Goal: Find specific page/section: Find specific page/section

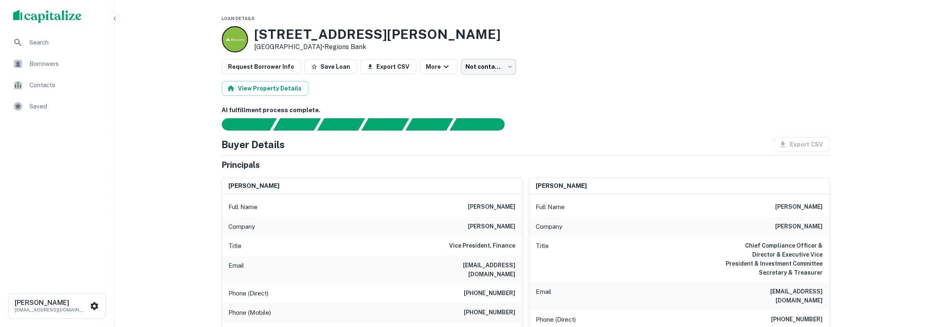
click at [487, 71] on body "Search Borrowers Contacts Saved Tony Talamas ttalamas@basisinvgroup.com Loan De…" at bounding box center [468, 163] width 937 height 327
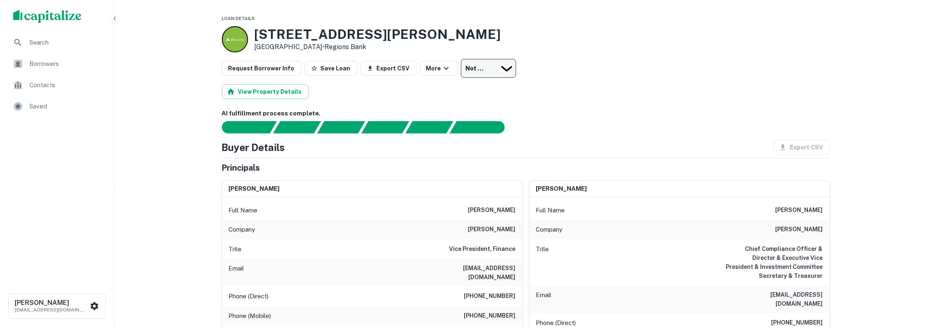
type input "*********"
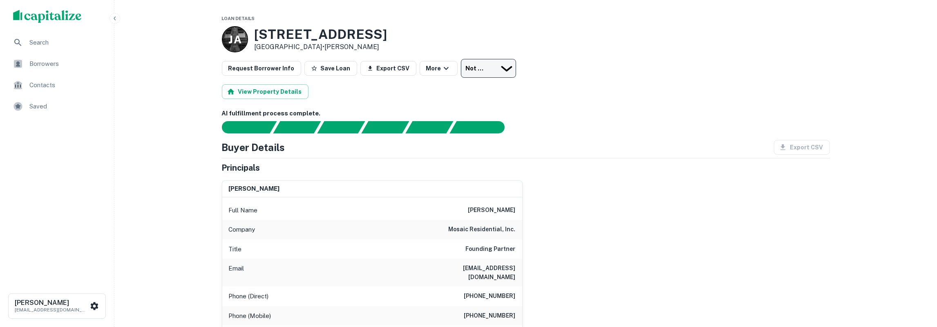
click at [489, 67] on body "Search Borrowers Contacts Saved Tony Talamas ttalamas@basisinvgroup.com Loan De…" at bounding box center [468, 163] width 937 height 327
type input "*********"
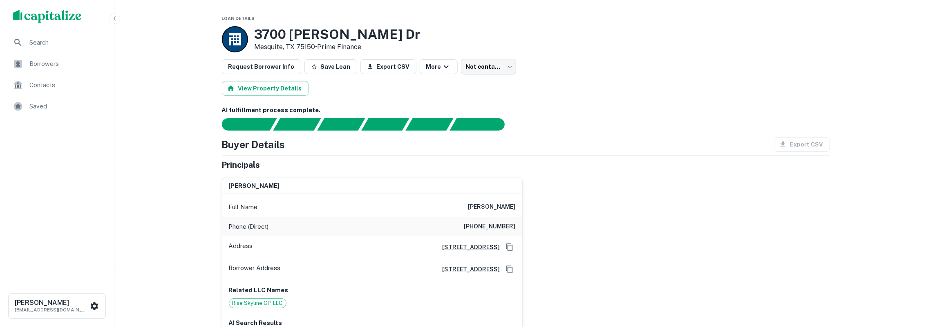
click at [503, 206] on h6 "zachary m haptonstall" at bounding box center [492, 207] width 47 height 10
copy h6 "haptonstall"
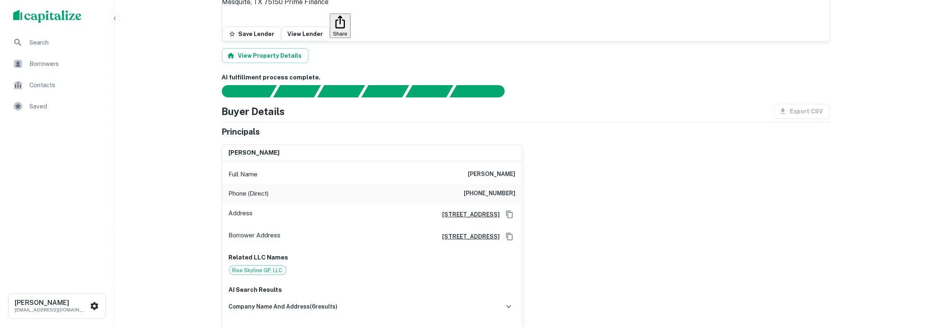
scroll to position [43, 0]
drag, startPoint x: 256, startPoint y: 19, endPoint x: 310, endPoint y: 28, distance: 54.3
drag, startPoint x: 256, startPoint y: 18, endPoint x: 362, endPoint y: 27, distance: 105.8
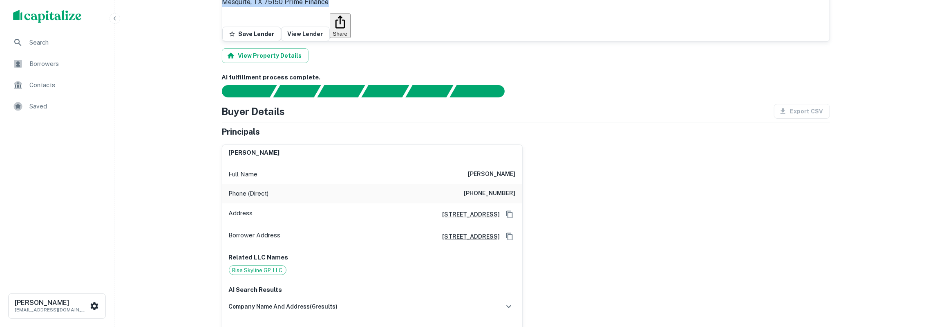
click at [362, 27] on div "3700 Poteet Dr Mesquite, TX 75150 Prime Finance Save Lender View Lender Share" at bounding box center [526, 6] width 608 height 70
copy div "3700 Poteet Dr Mesquite, TX 75150 Prime Finance"
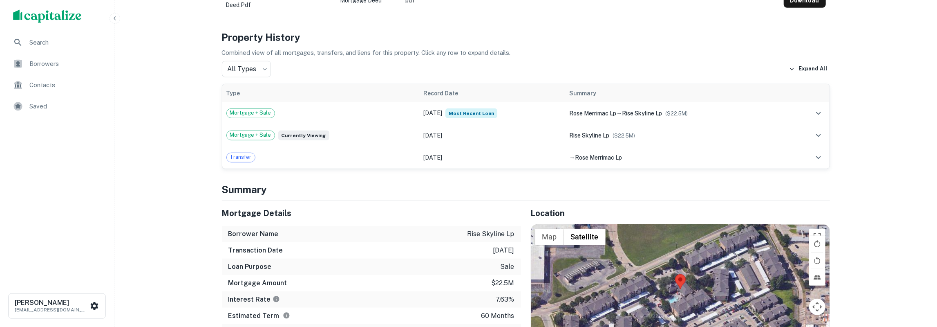
scroll to position [553, 0]
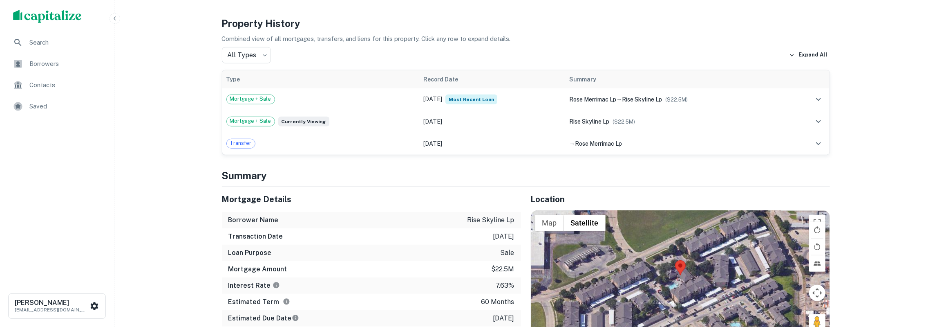
drag, startPoint x: 223, startPoint y: 160, endPoint x: 516, endPoint y: 275, distance: 315.4
click at [516, 275] on div "Mortgage Details Borrower Name rise skyline lp Transaction Date 11/20/2023 Loan…" at bounding box center [371, 264] width 299 height 156
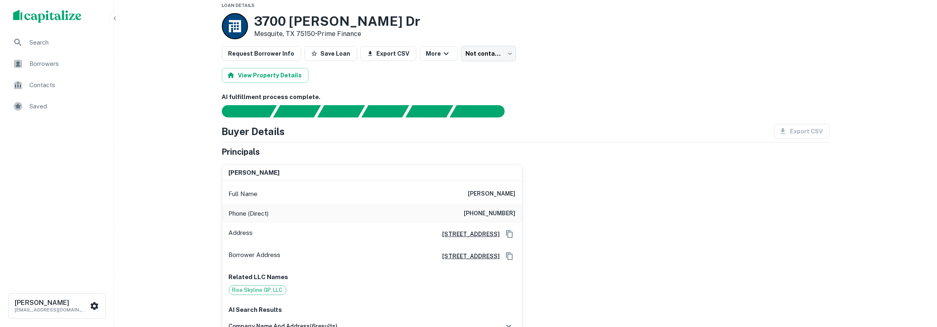
scroll to position [0, 0]
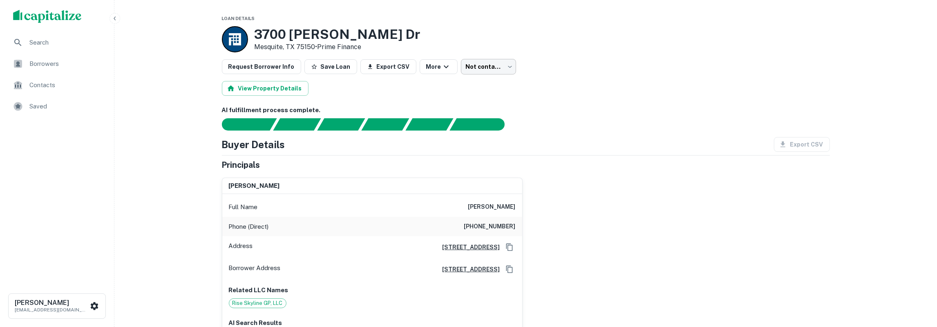
click at [483, 70] on body "Search Borrowers Contacts Saved Tony Talamas ttalamas@basisinvgroup.com Loan De…" at bounding box center [468, 163] width 937 height 327
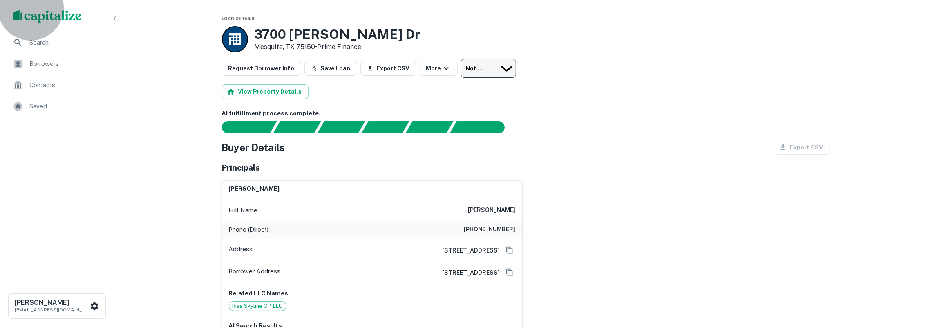
type input "*********"
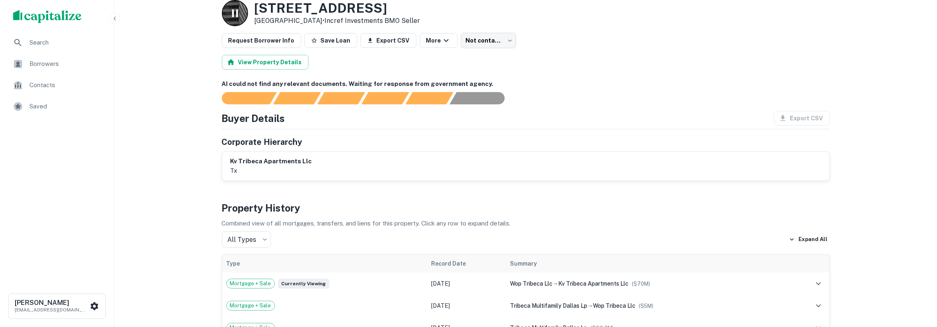
scroll to position [43, 0]
